Goal: Information Seeking & Learning: Learn about a topic

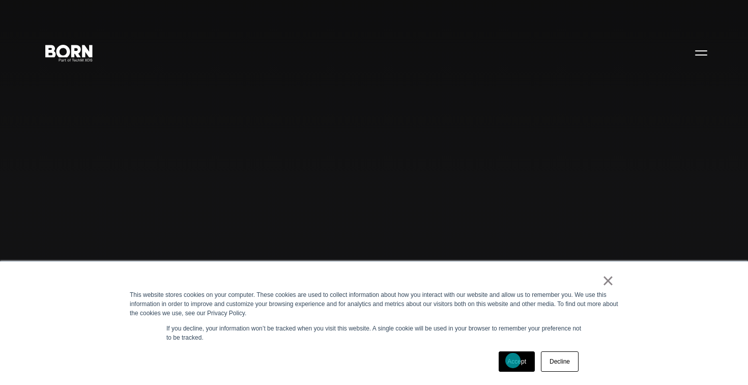
click at [513, 360] on link "Accept" at bounding box center [517, 361] width 36 height 20
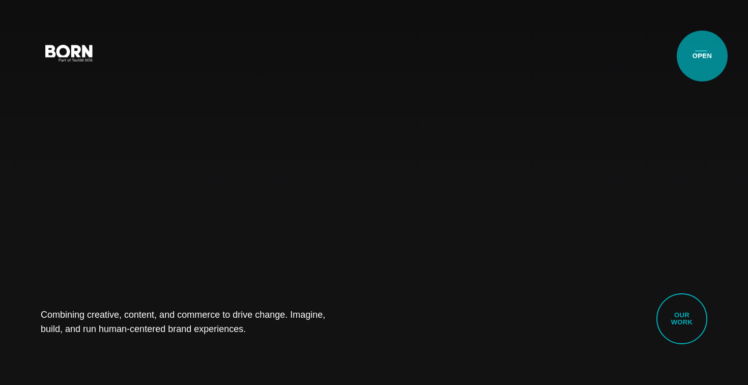
click at [702, 54] on button "Primary Menu" at bounding box center [701, 52] width 24 height 21
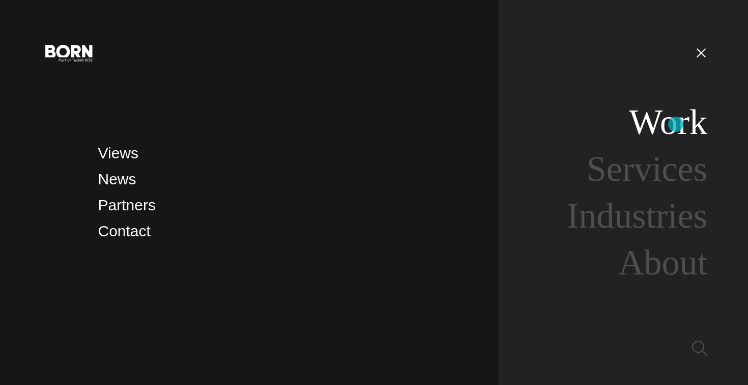
click at [676, 125] on link "Work" at bounding box center [668, 121] width 78 height 39
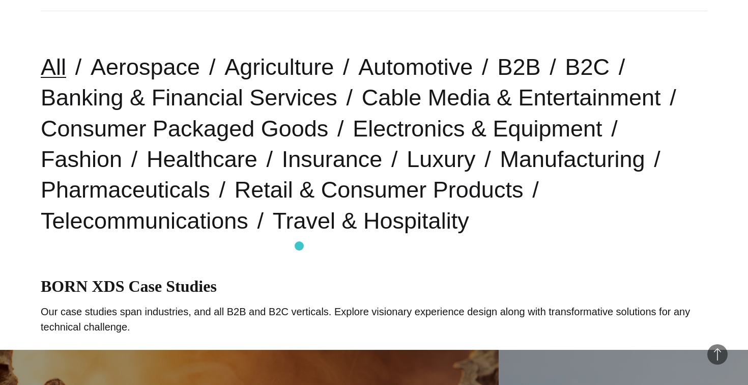
scroll to position [257, 0]
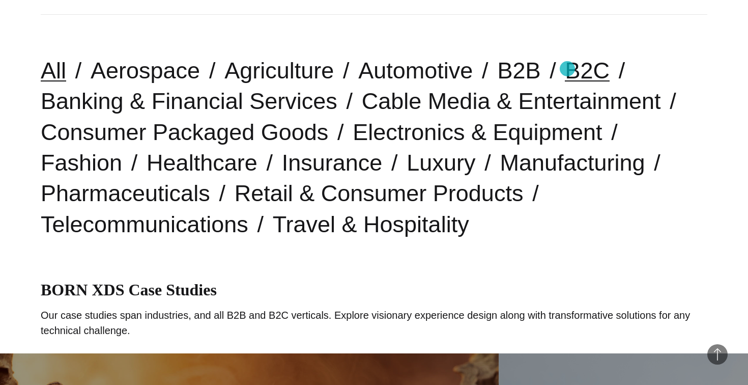
click at [565, 71] on link "B2C" at bounding box center [587, 71] width 45 height 26
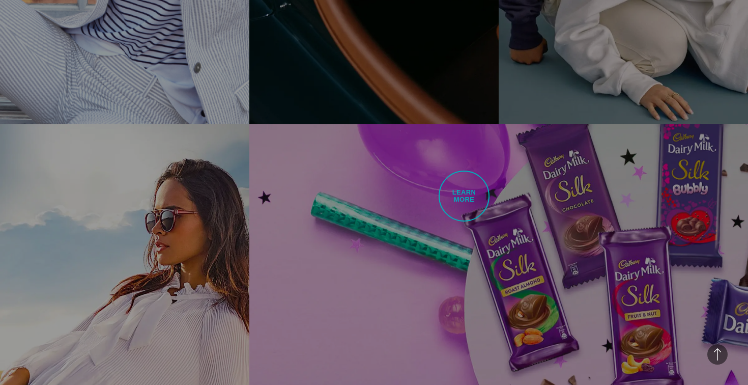
scroll to position [2906, 0]
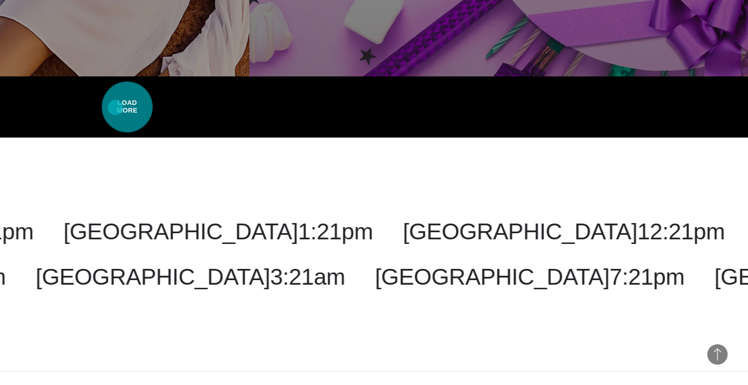
click at [116, 107] on span "Load More" at bounding box center [127, 106] width 51 height 51
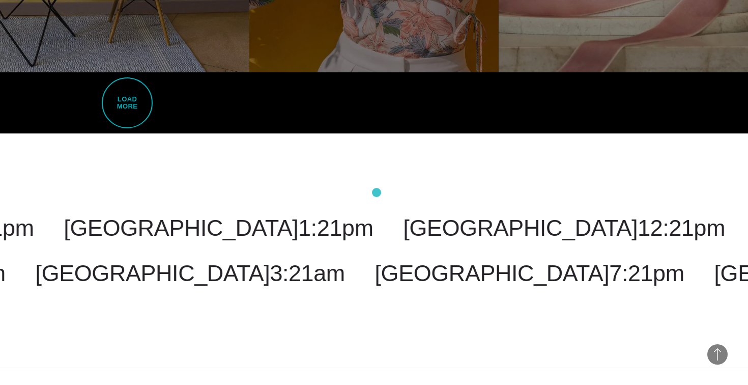
scroll to position [4810, 0]
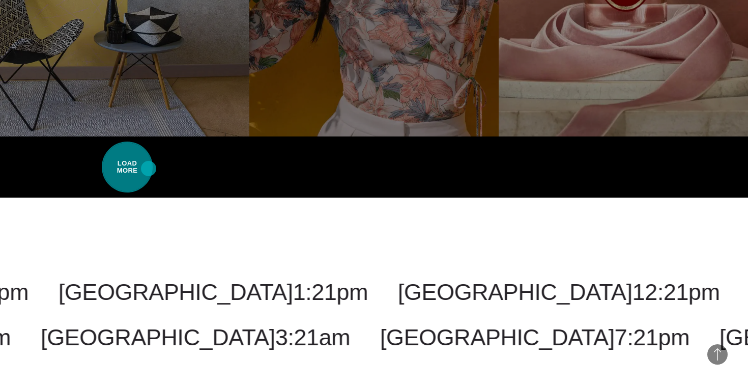
click at [133, 171] on span "Load More" at bounding box center [127, 166] width 51 height 51
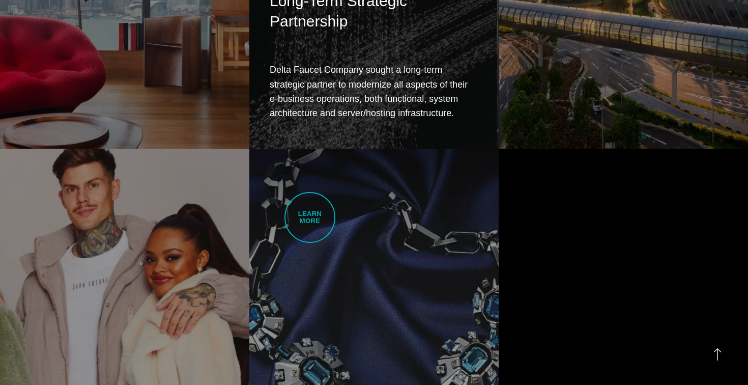
scroll to position [4978, 0]
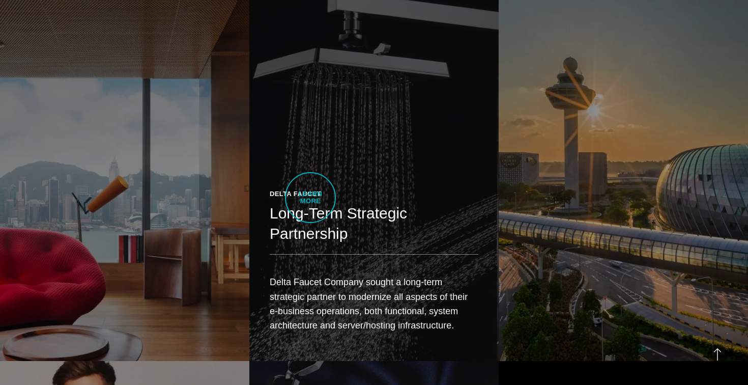
click at [327, 158] on link "Delta Faucet Long-Term Strategic Partnership Delta Faucet Company sought a long…" at bounding box center [373, 164] width 249 height 393
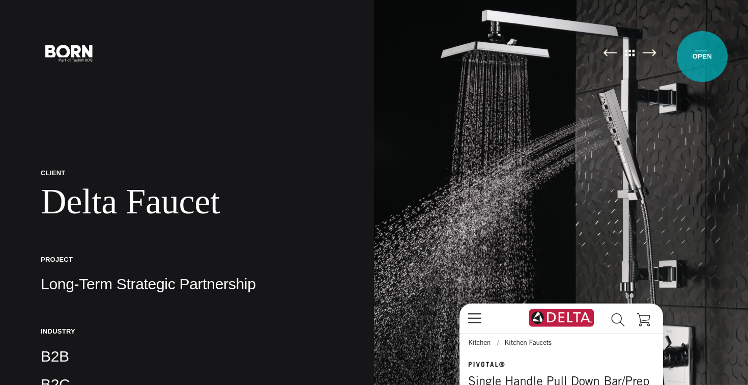
click at [702, 56] on button "Primary Menu" at bounding box center [701, 52] width 24 height 21
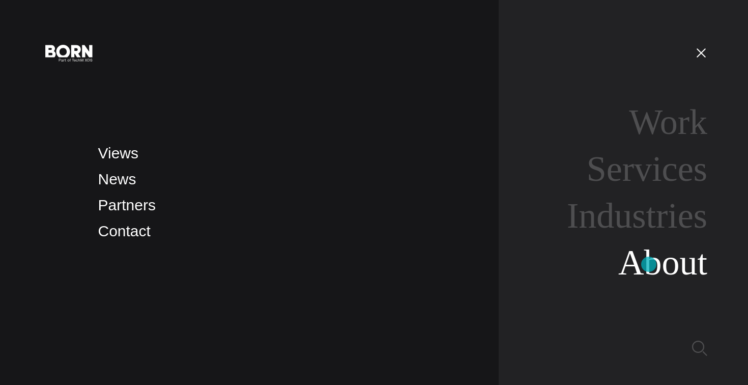
click at [649, 264] on link "About" at bounding box center [662, 262] width 89 height 39
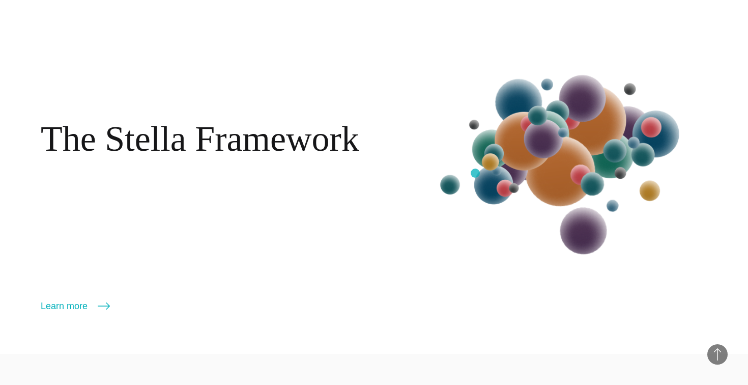
scroll to position [868, 0]
